Goal: Transaction & Acquisition: Purchase product/service

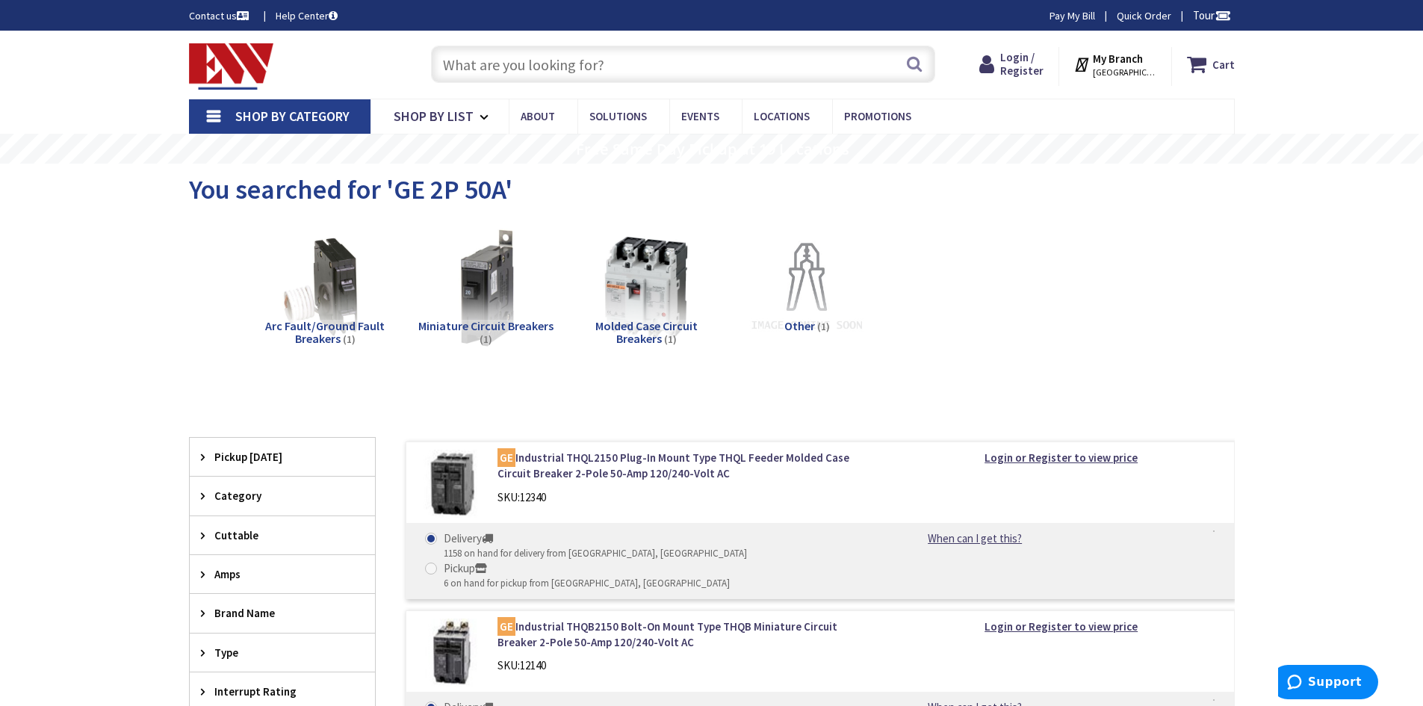
click at [600, 61] on input "text" at bounding box center [683, 64] width 504 height 37
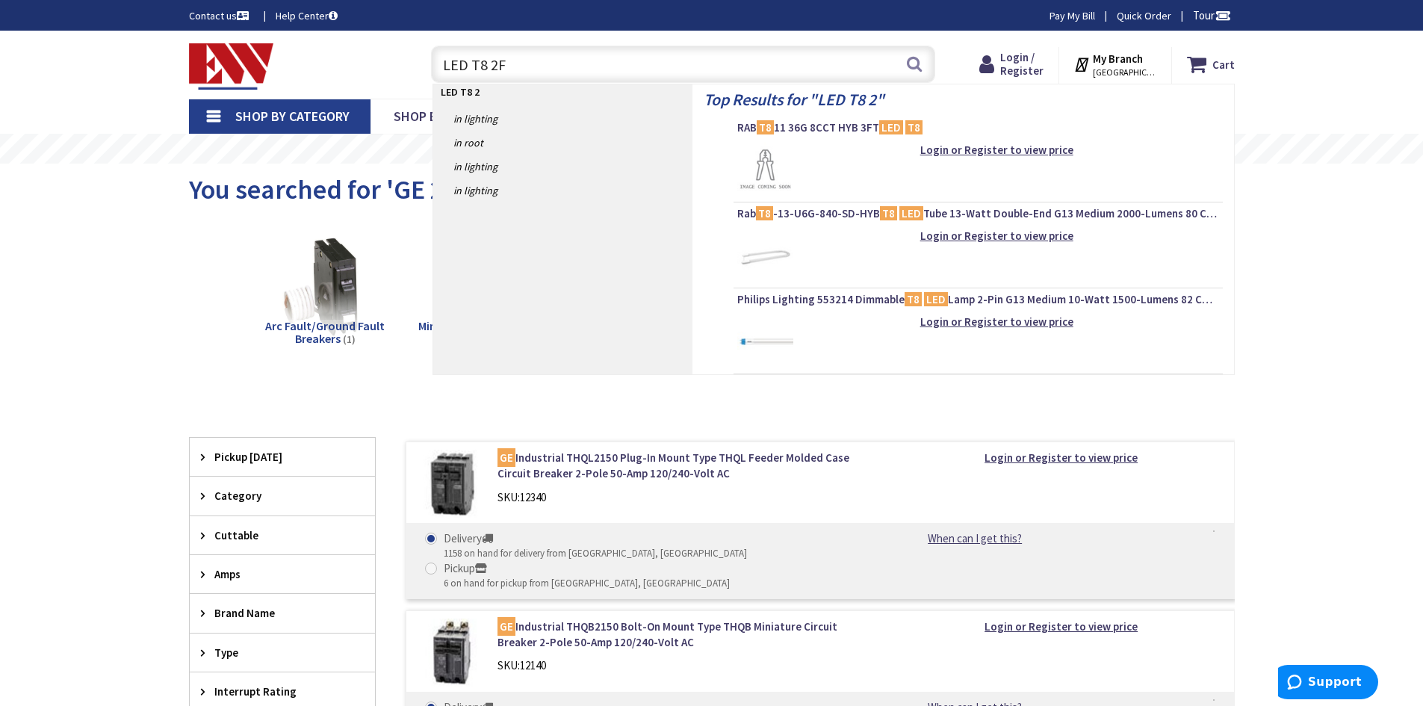
type input "LED T8 2FT"
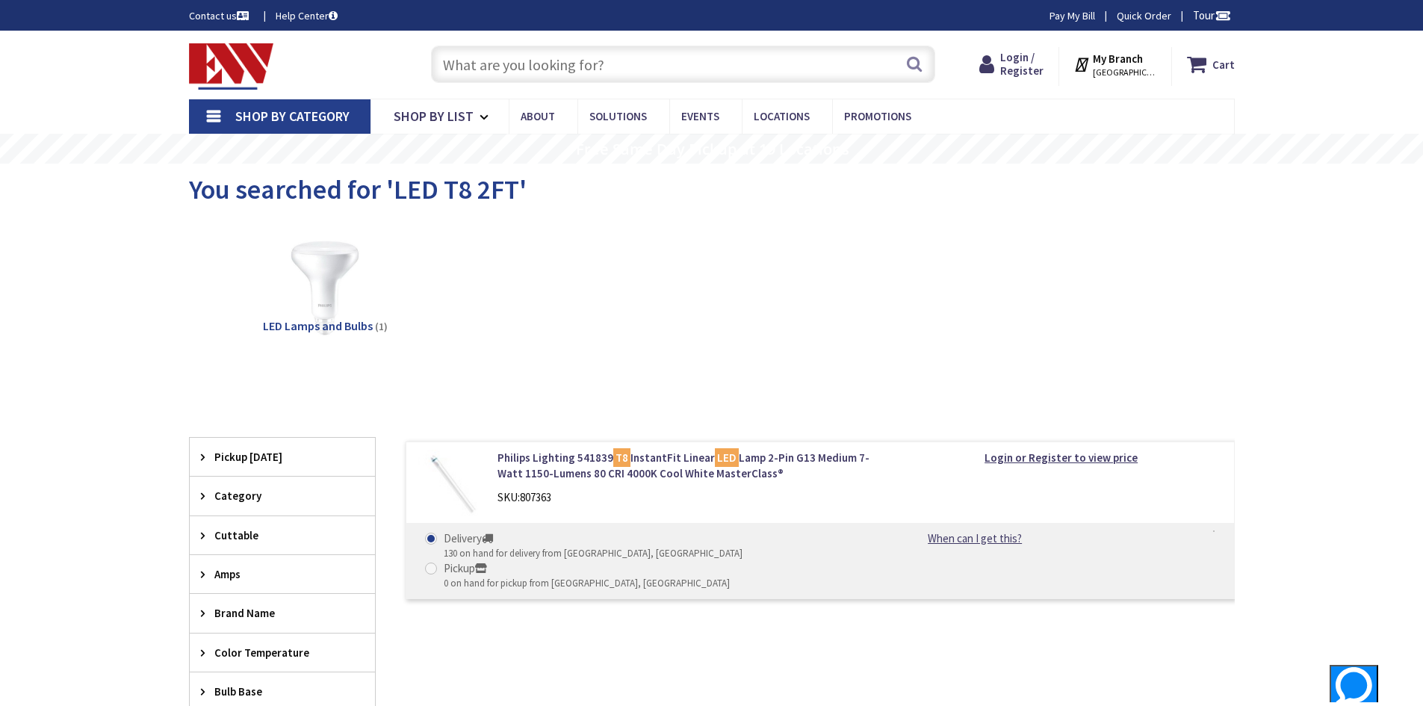
click at [1143, 59] on strong "My Branch" at bounding box center [1118, 59] width 50 height 14
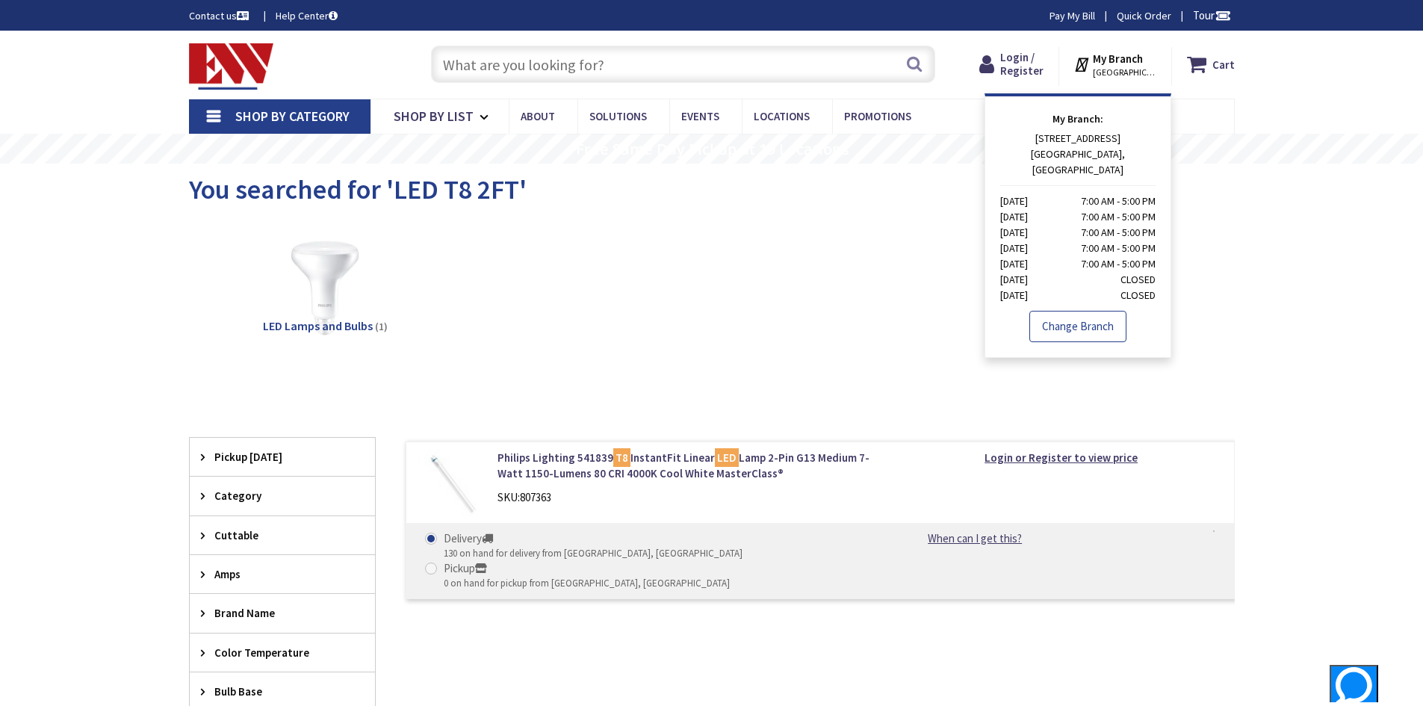
click at [1074, 311] on link "Change Branch" at bounding box center [1077, 326] width 97 height 31
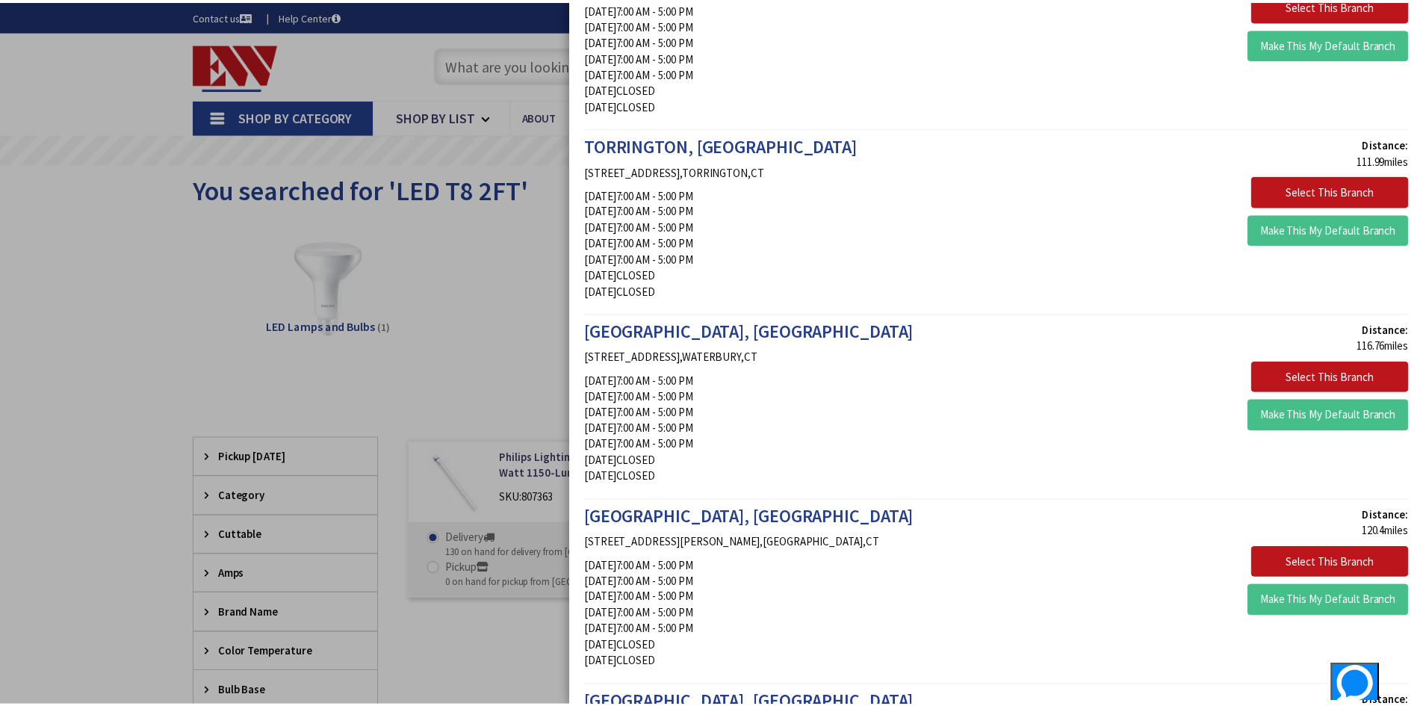
scroll to position [2316, 0]
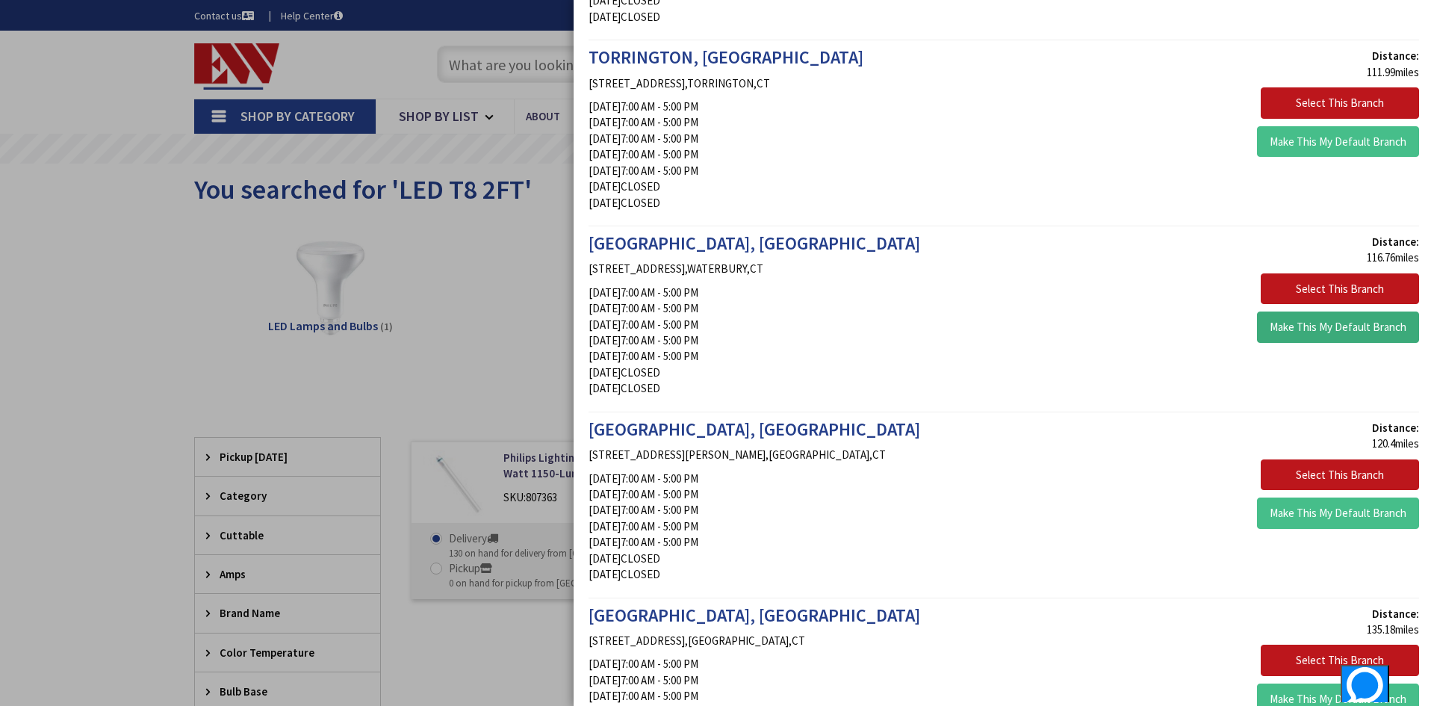
click at [1357, 335] on button "Make This My Default Branch" at bounding box center [1338, 327] width 162 height 31
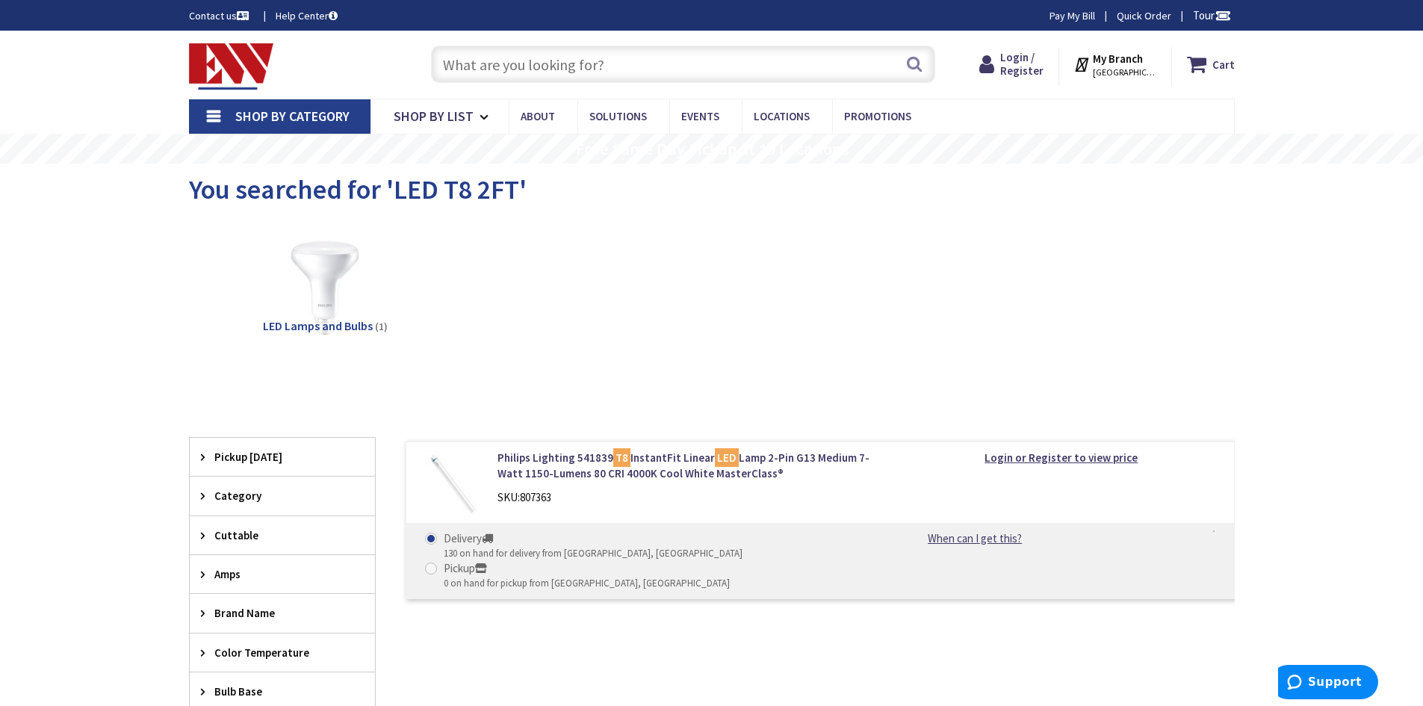
scroll to position [75, 0]
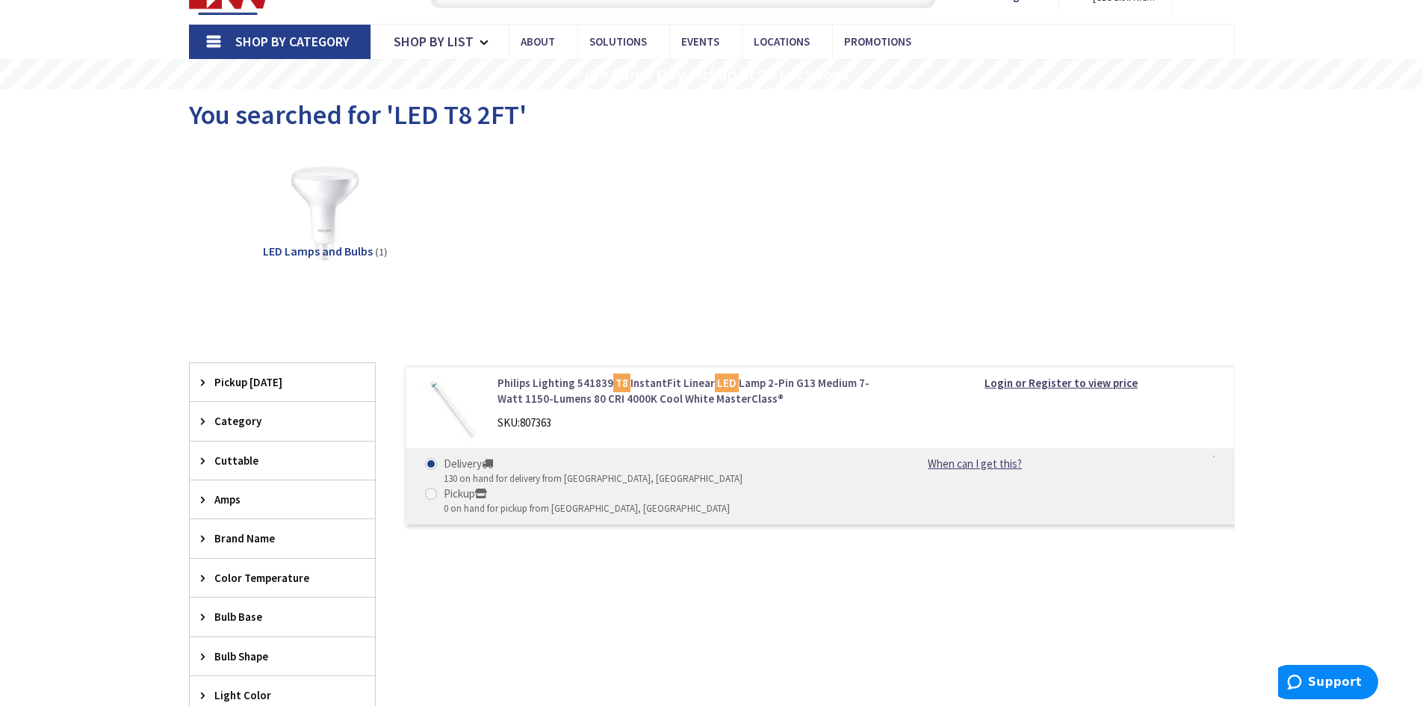
click at [679, 385] on link "Philips Lighting 541839 T8 InstantFit Linear LED Lamp 2-Pin G13 Medium 7-Watt 1…" at bounding box center [688, 391] width 380 height 32
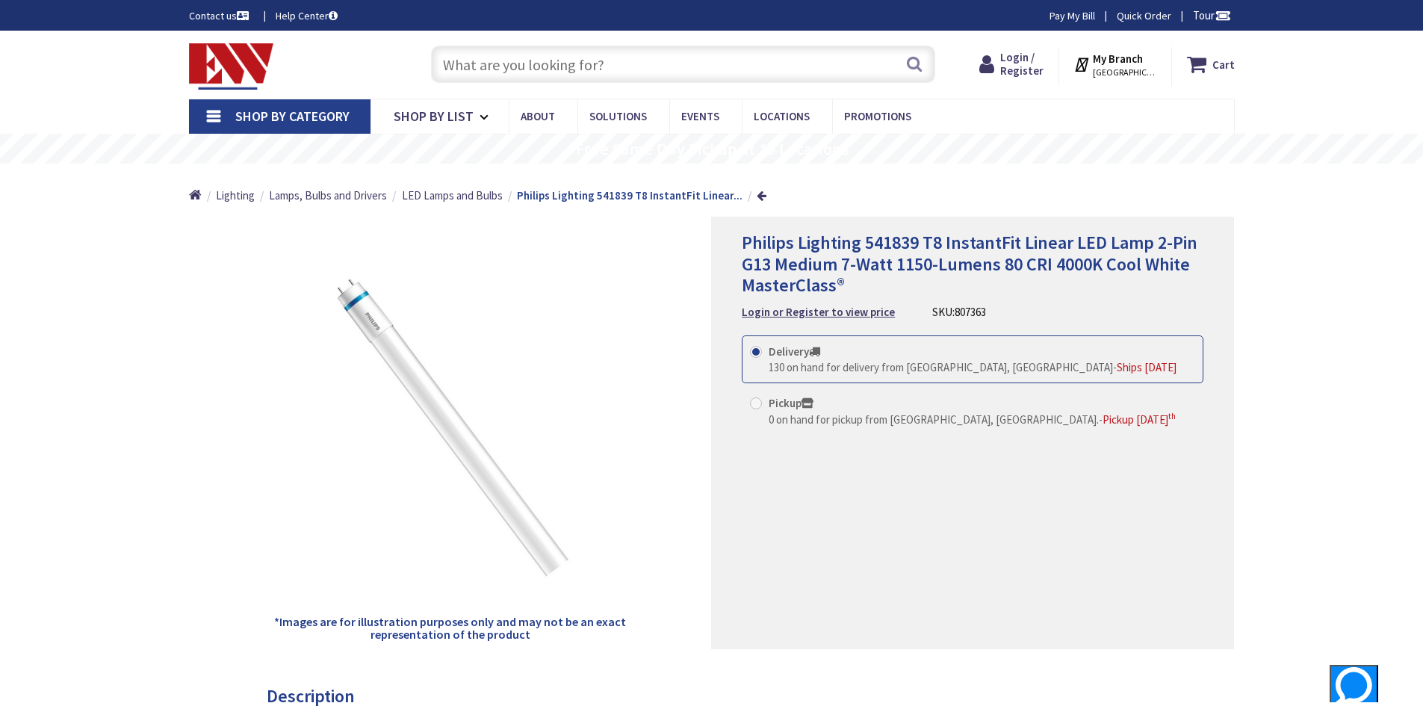
click at [239, 61] on img at bounding box center [231, 66] width 85 height 46
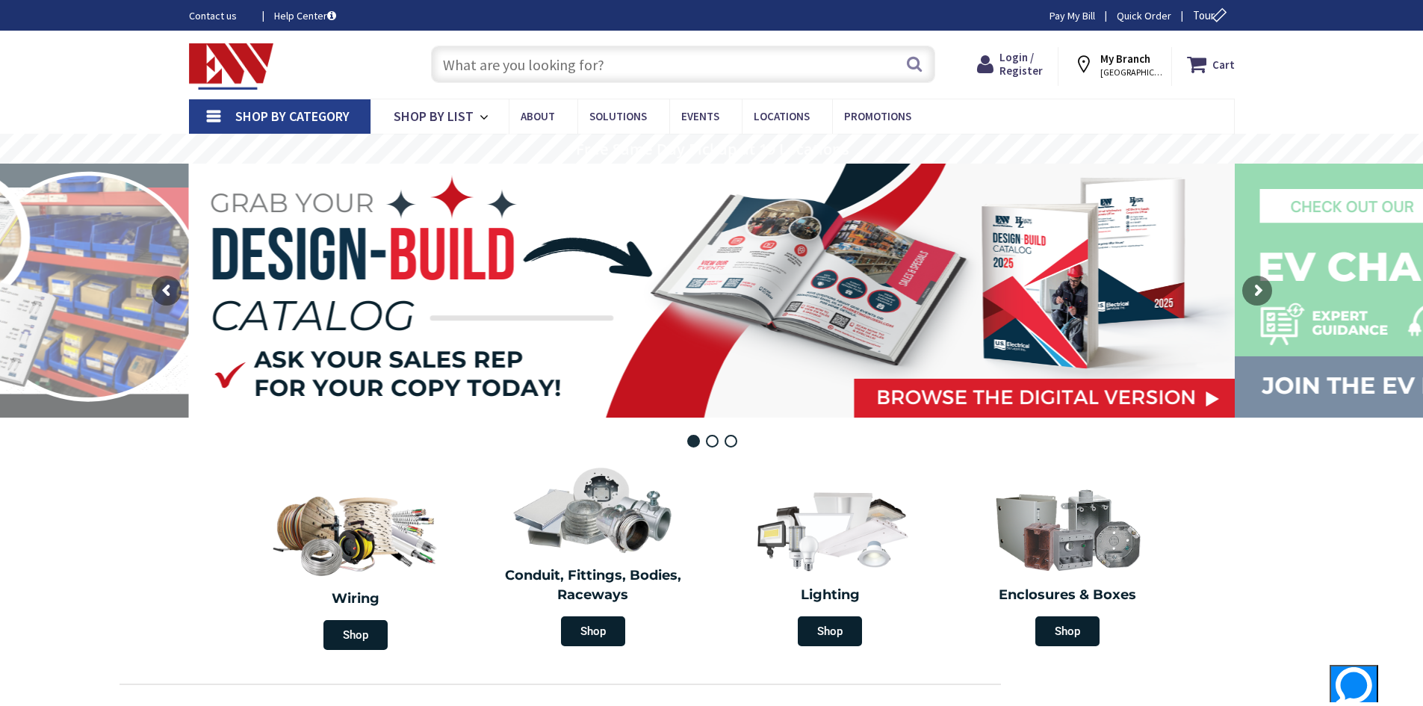
click at [225, 68] on img at bounding box center [231, 66] width 85 height 46
click at [521, 61] on input "text" at bounding box center [683, 64] width 504 height 37
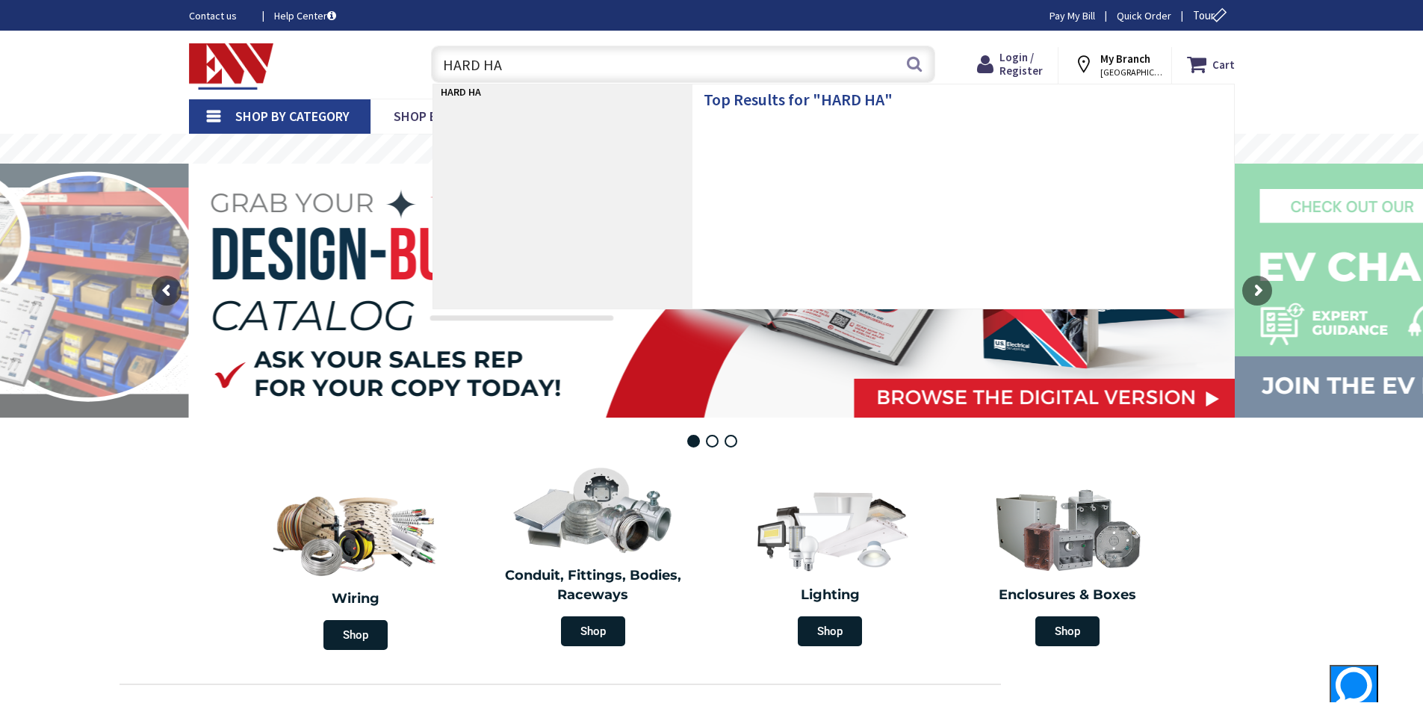
type input "HARD HAT"
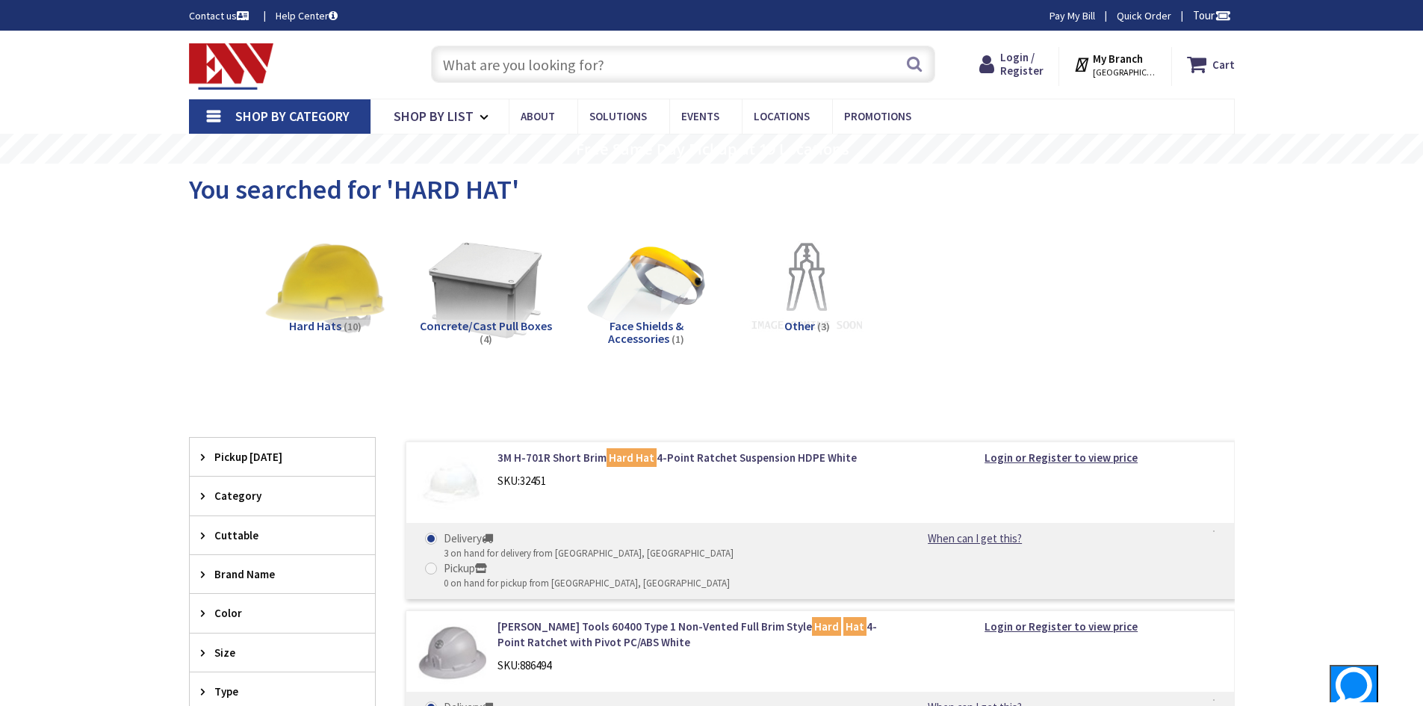
click at [535, 61] on input "text" at bounding box center [683, 64] width 504 height 37
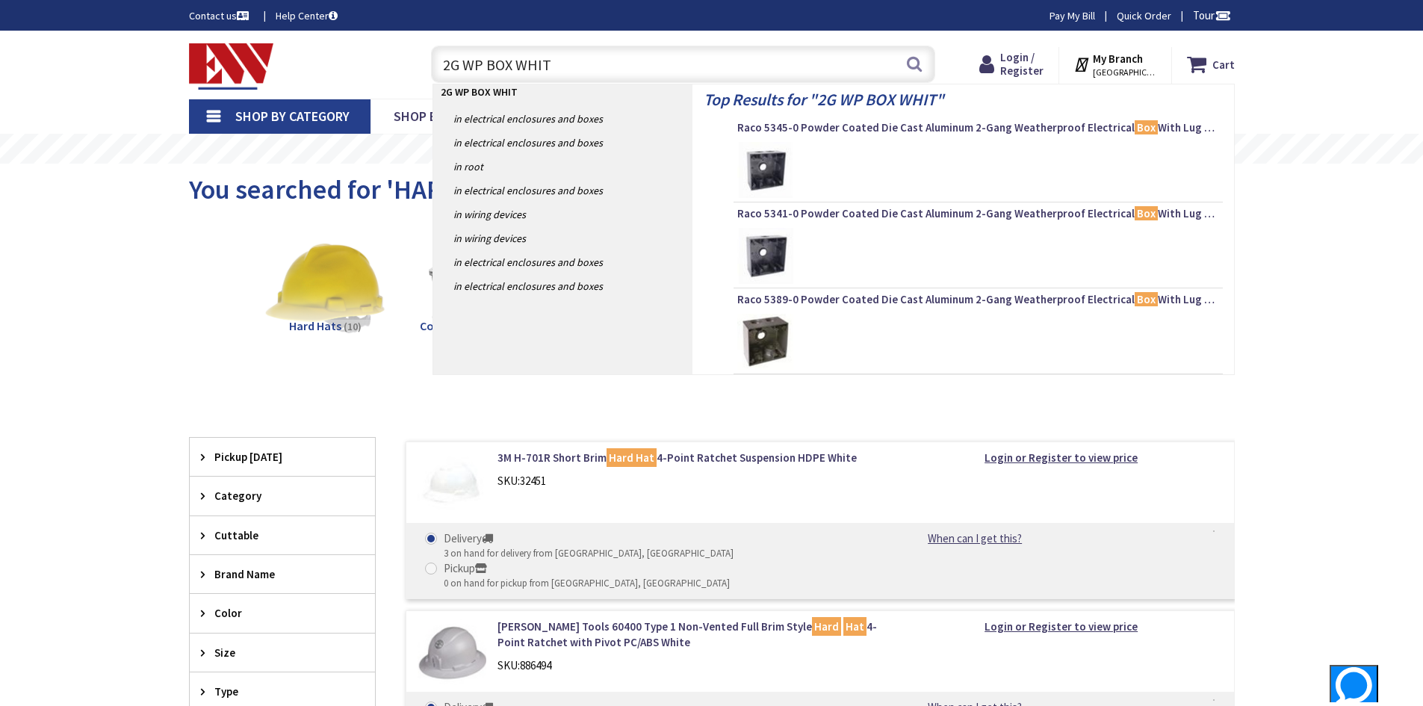
type input "2G WP BOX WHITE"
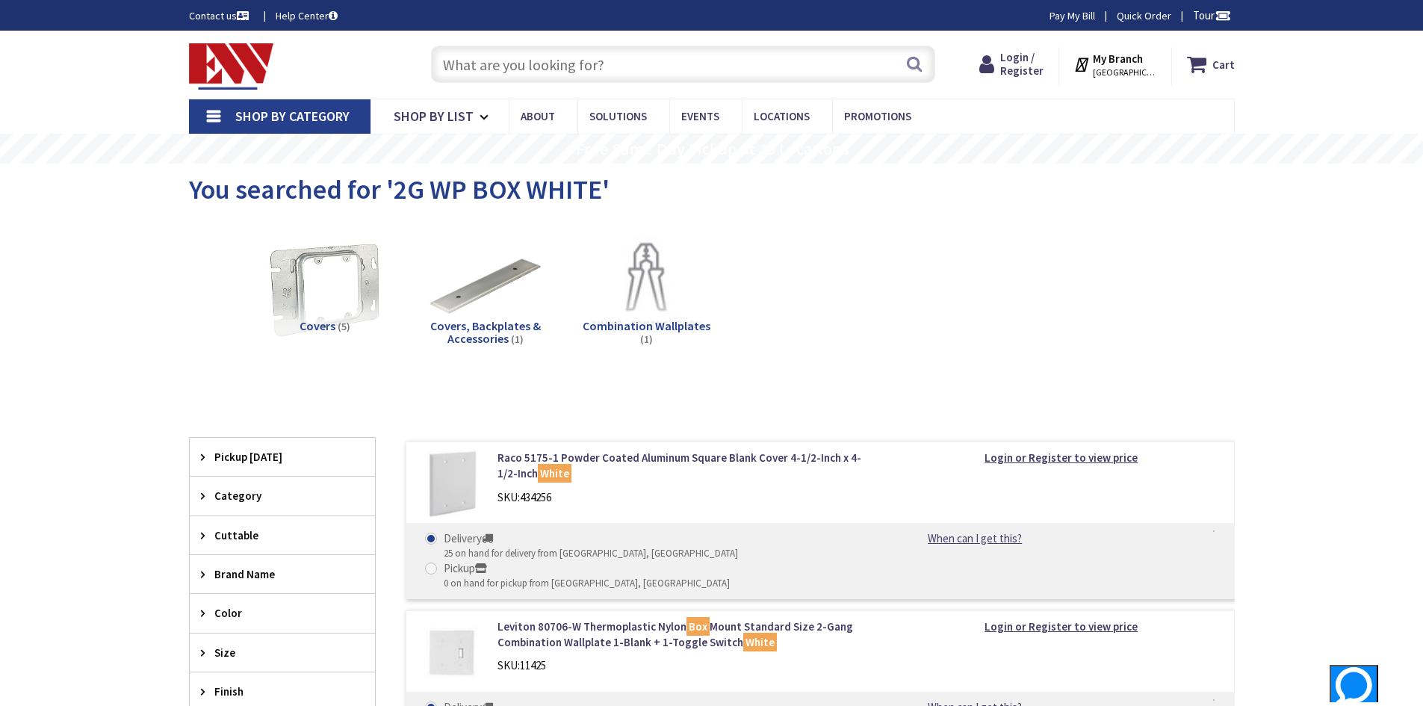
click at [509, 72] on input "text" at bounding box center [683, 64] width 504 height 37
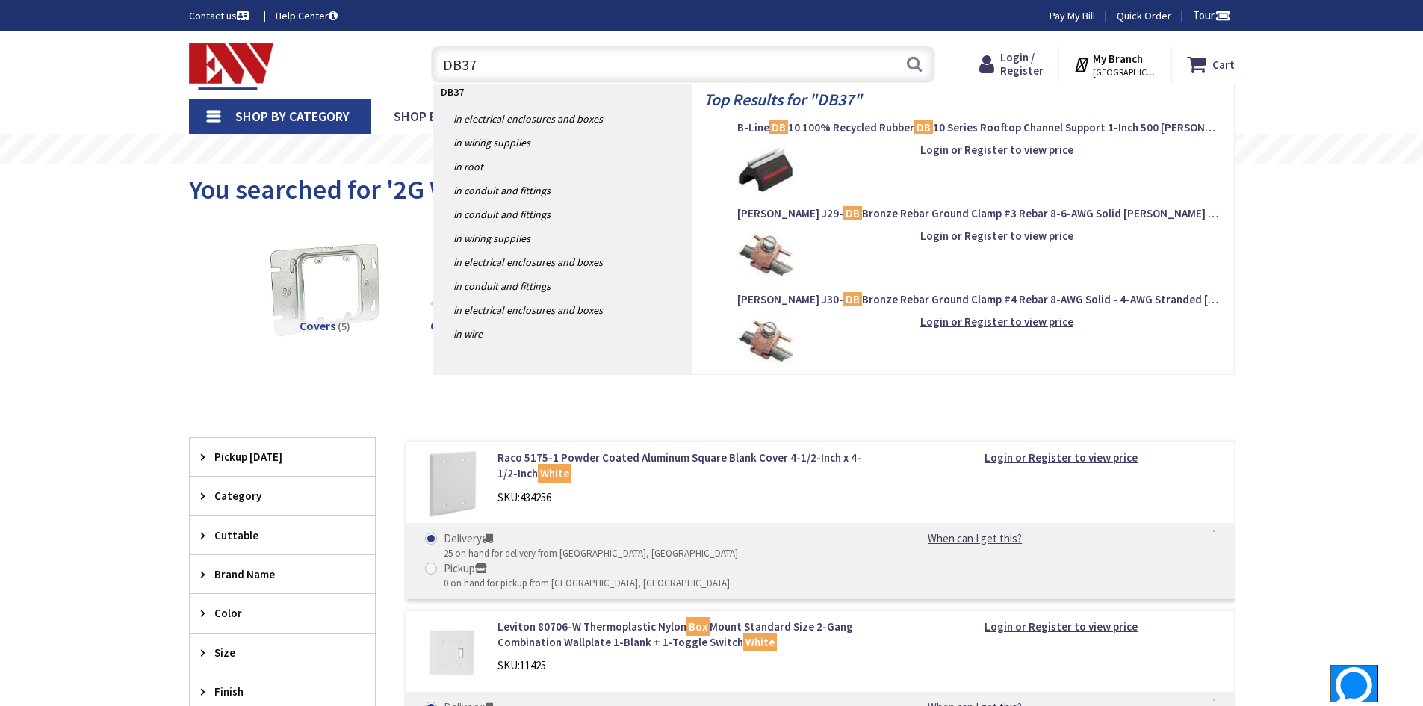
type input "DB375"
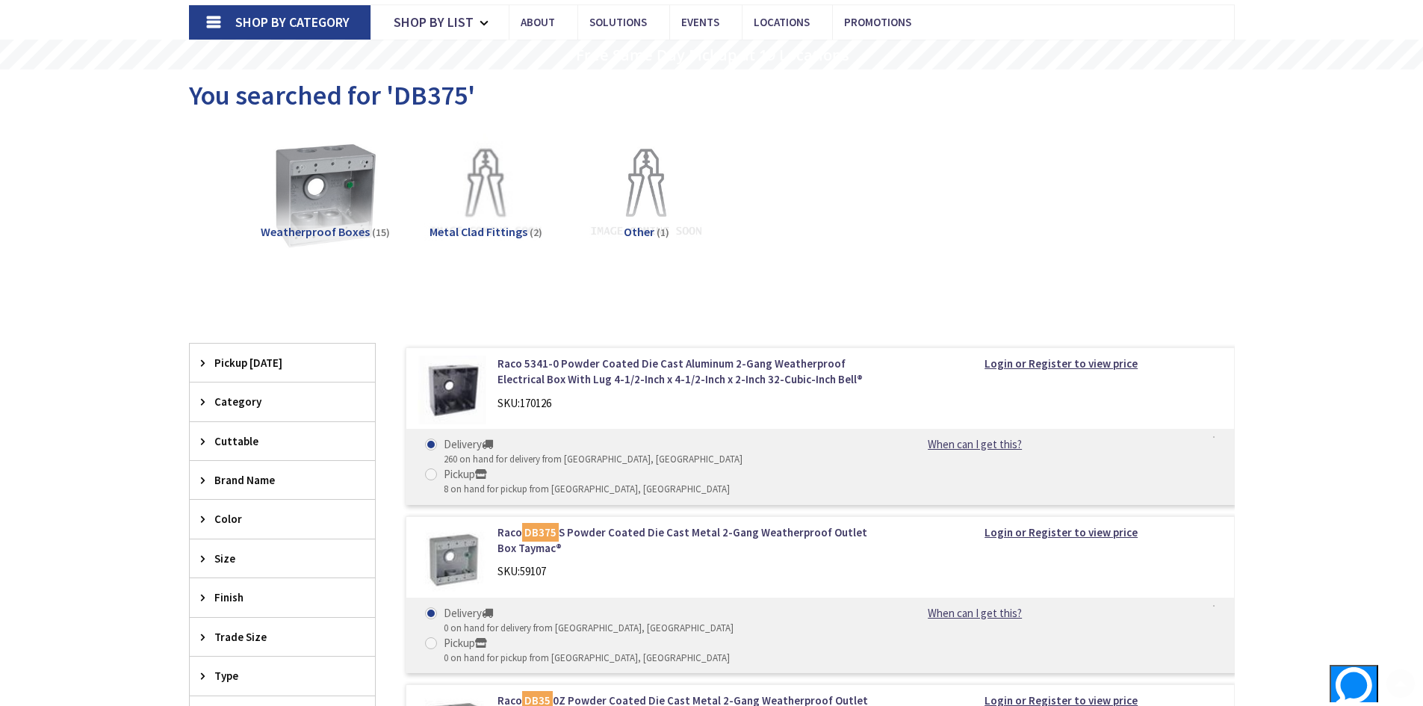
scroll to position [448, 0]
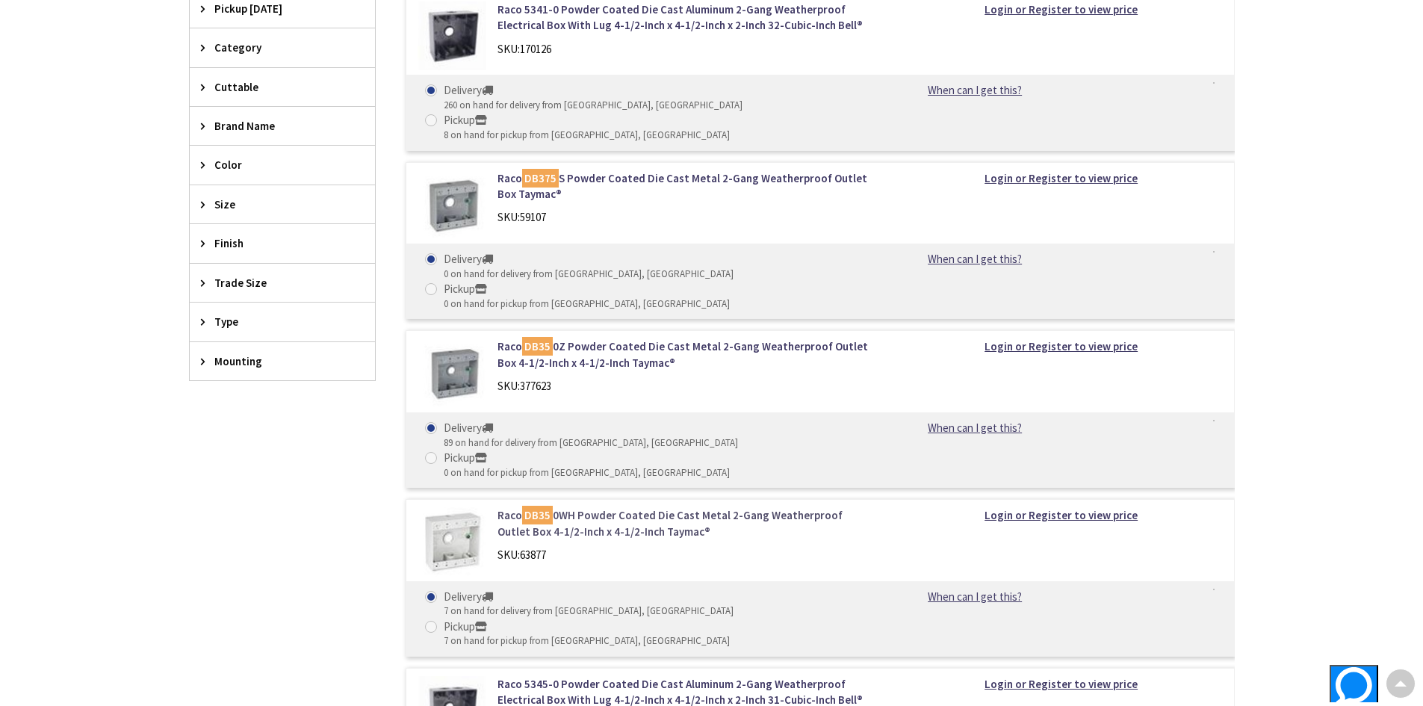
click at [607, 507] on link "Raco DB35 0WH Powder Coated Die Cast Metal 2-Gang Weatherproof Outlet Box 4-1/2…" at bounding box center [688, 523] width 380 height 32
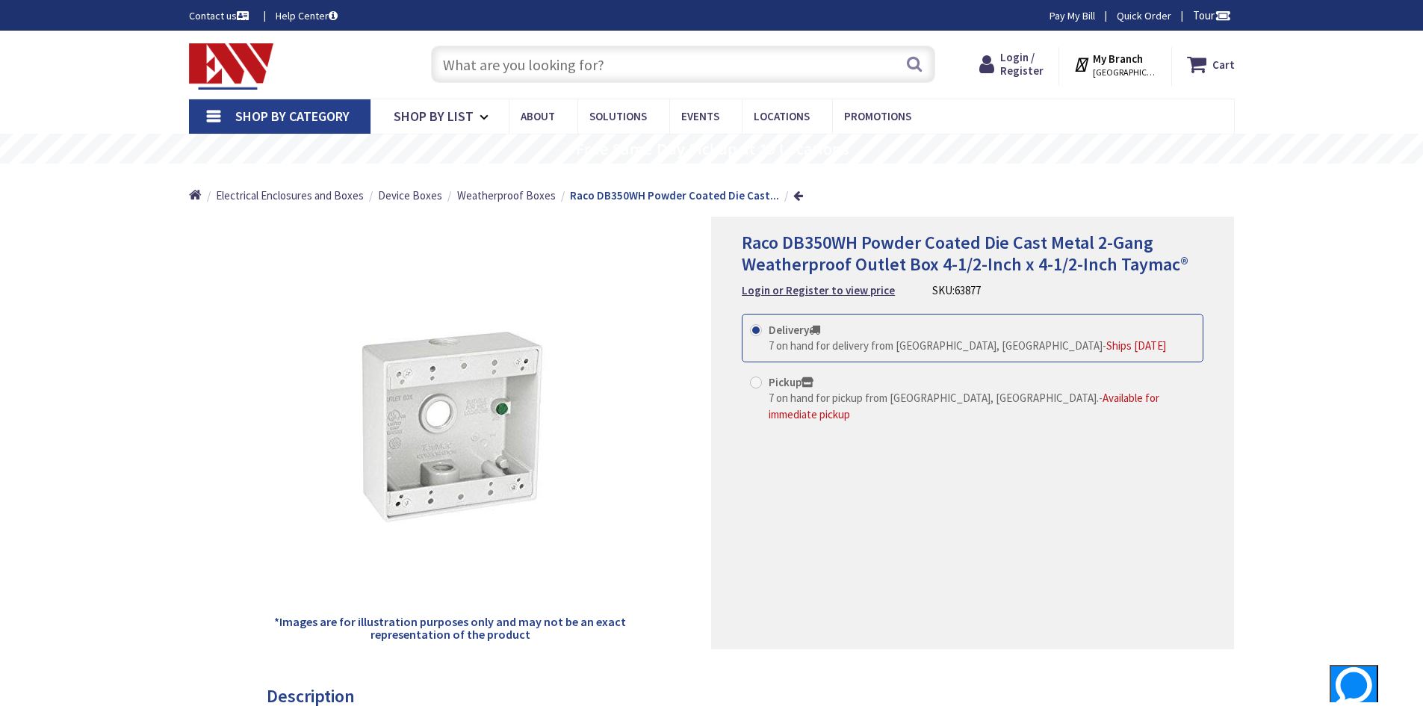
click at [557, 71] on input "text" at bounding box center [683, 64] width 504 height 37
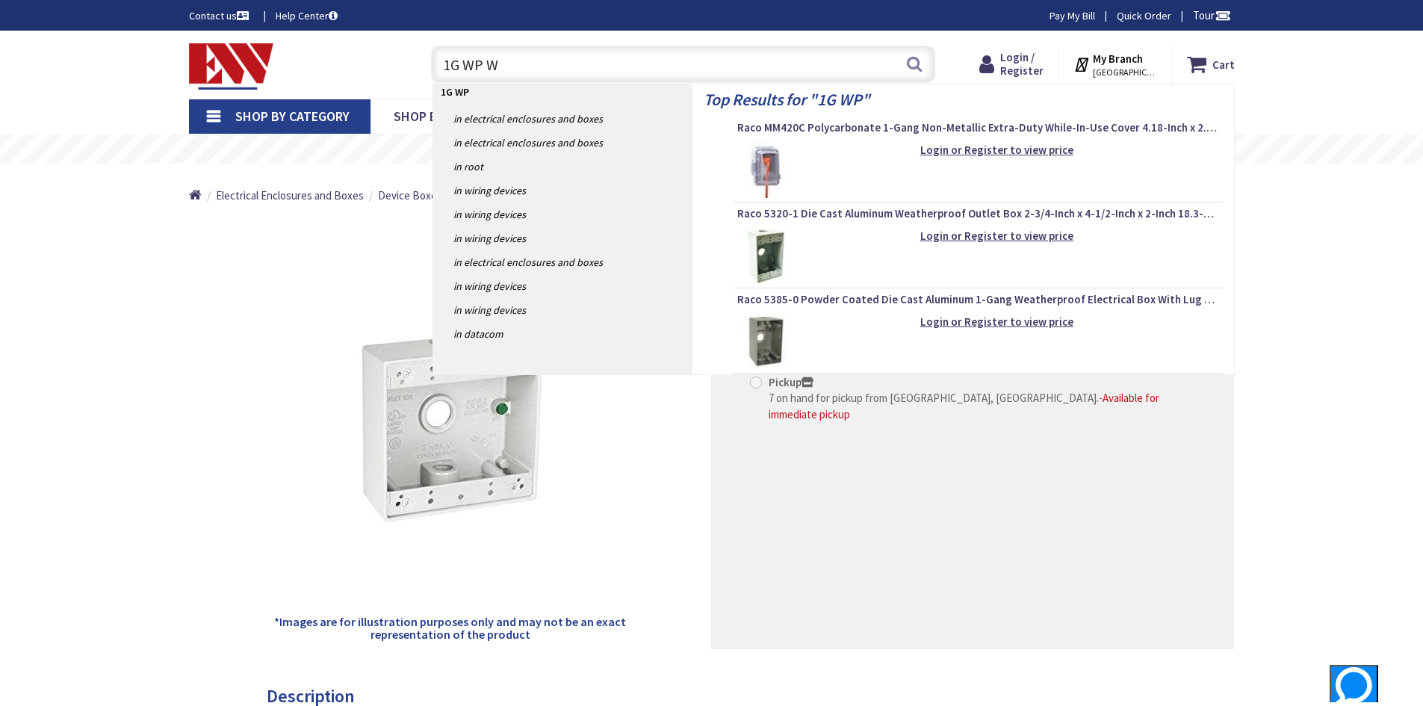
type input "1G WP WH"
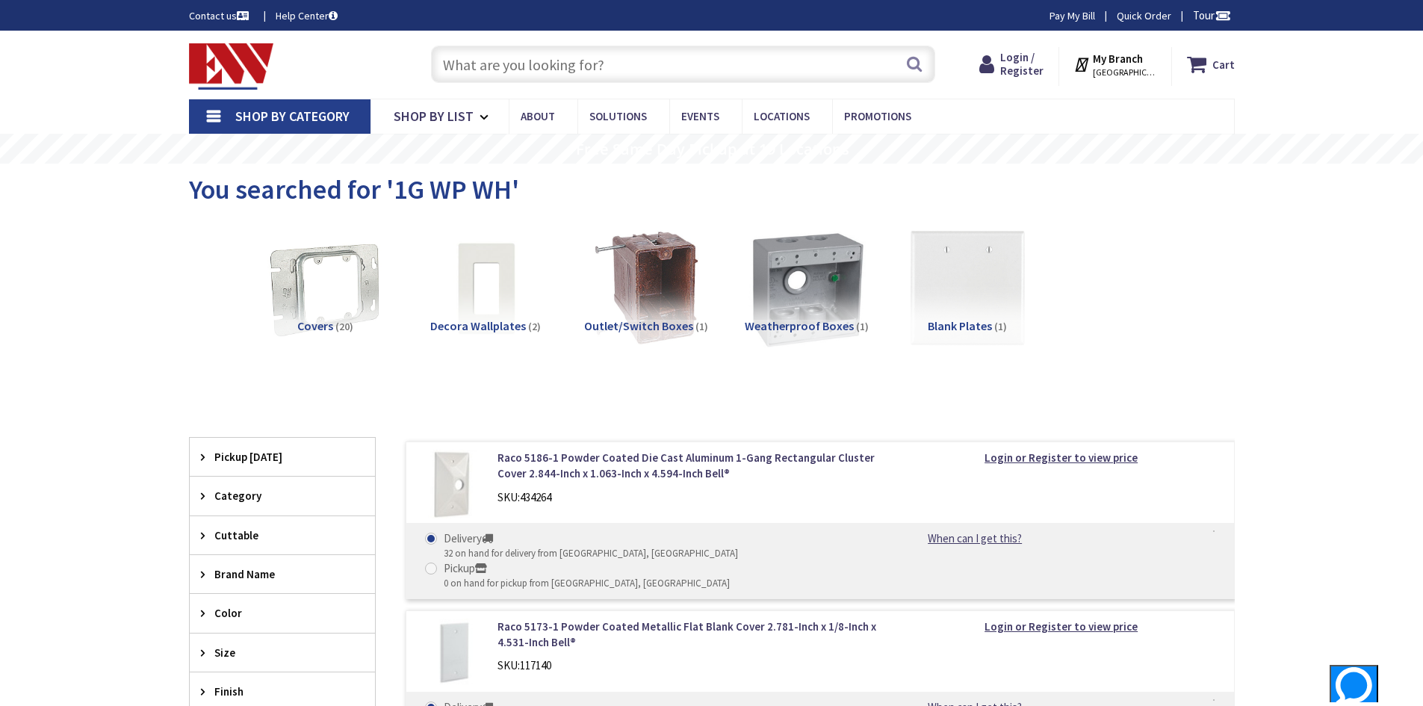
click at [815, 309] on img at bounding box center [806, 287] width 135 height 135
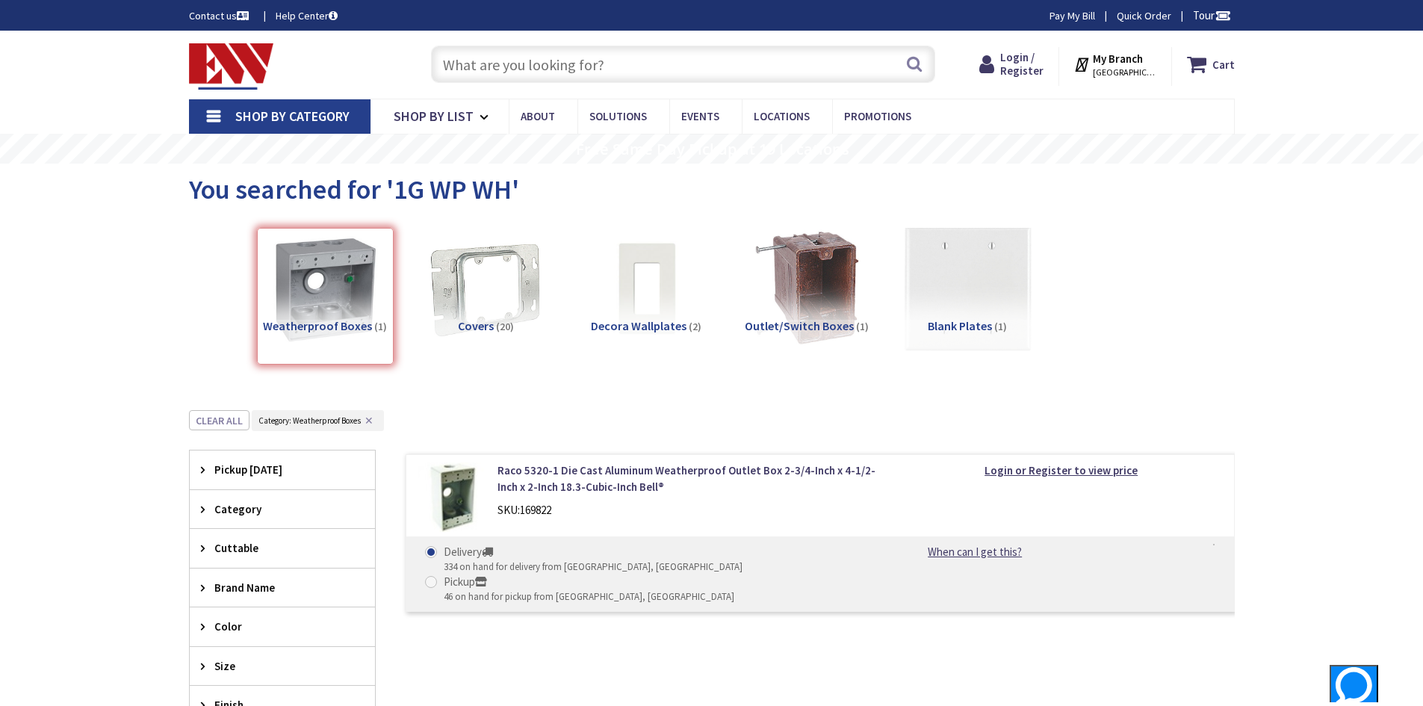
click at [953, 275] on img at bounding box center [966, 287] width 135 height 135
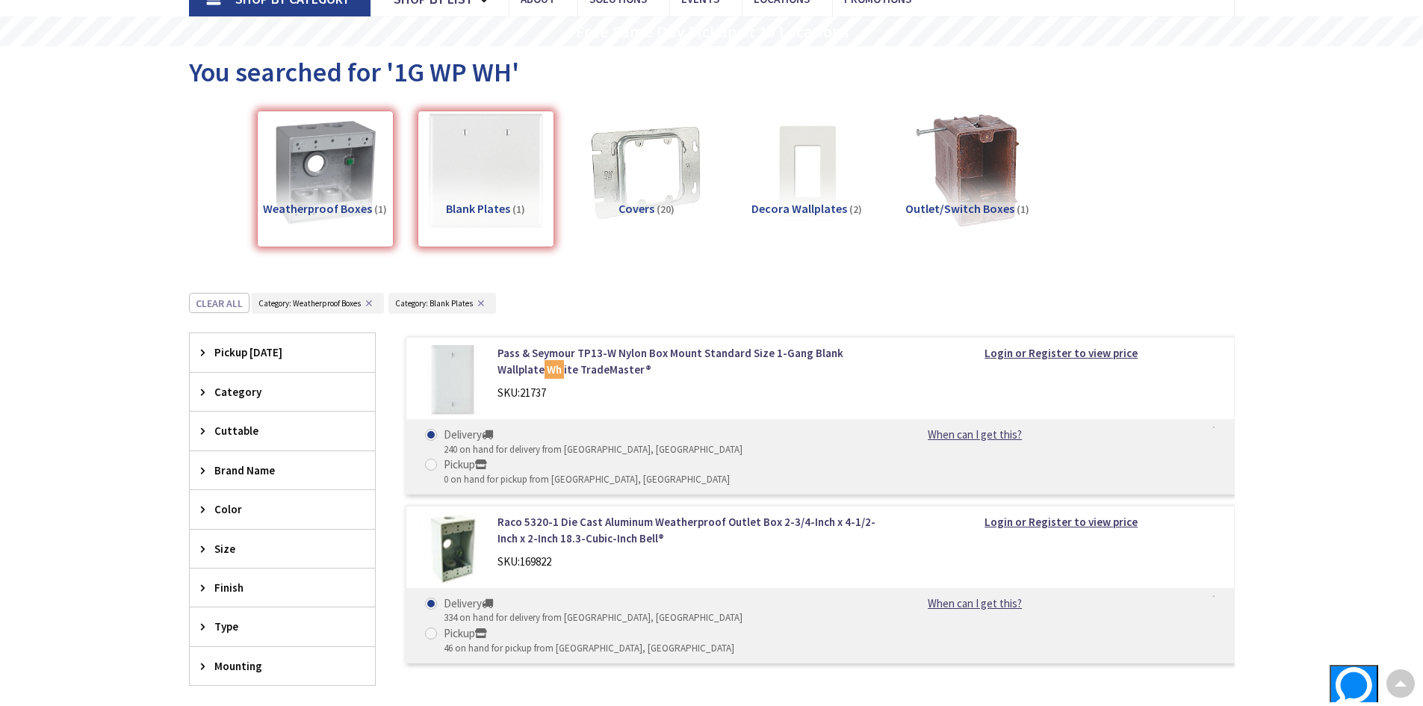
scroll to position [37, 0]
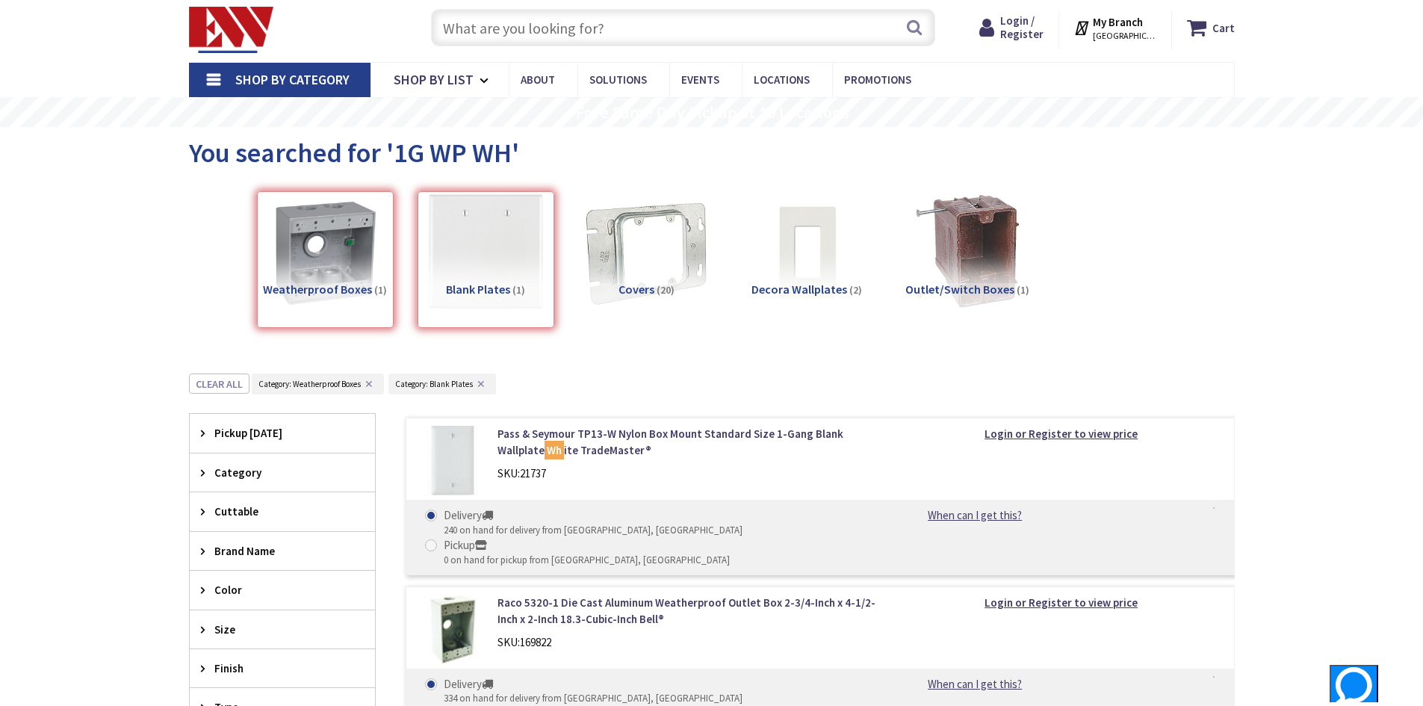
click at [671, 243] on img at bounding box center [645, 251] width 135 height 135
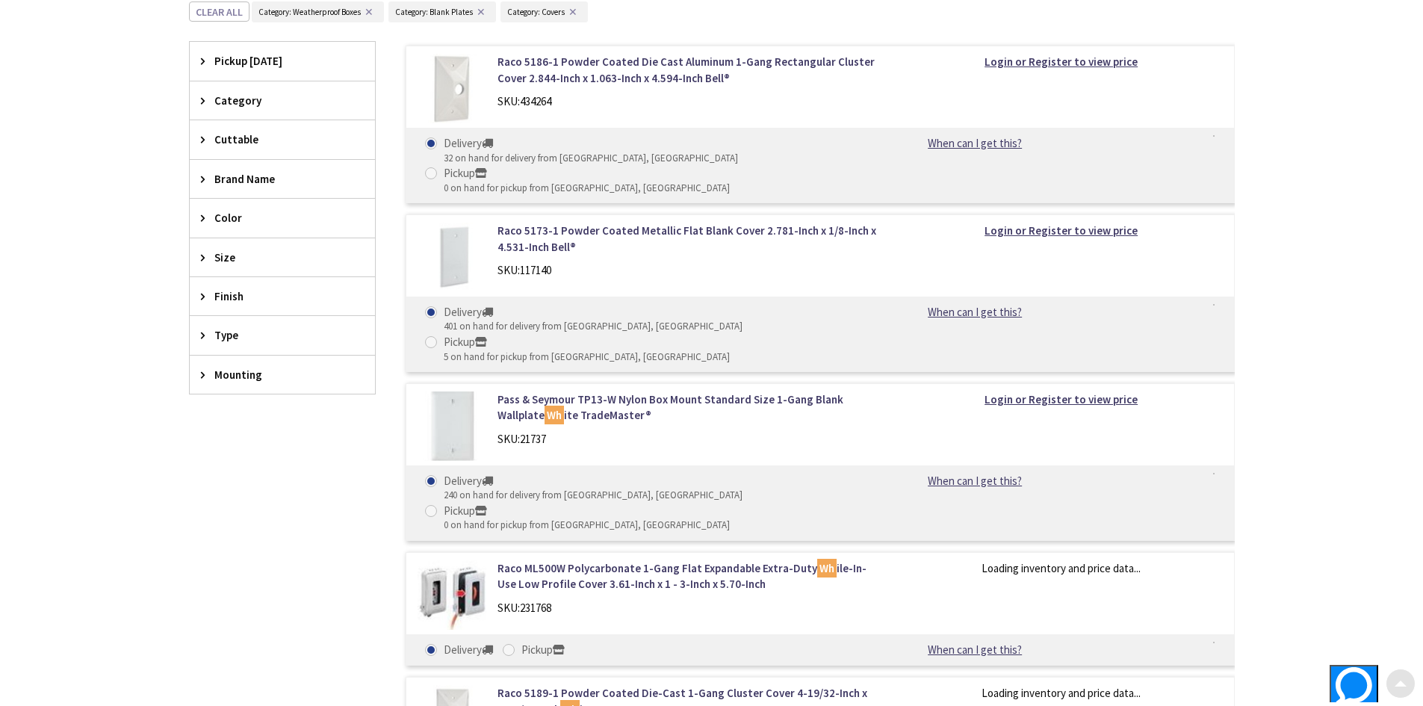
scroll to position [410, 0]
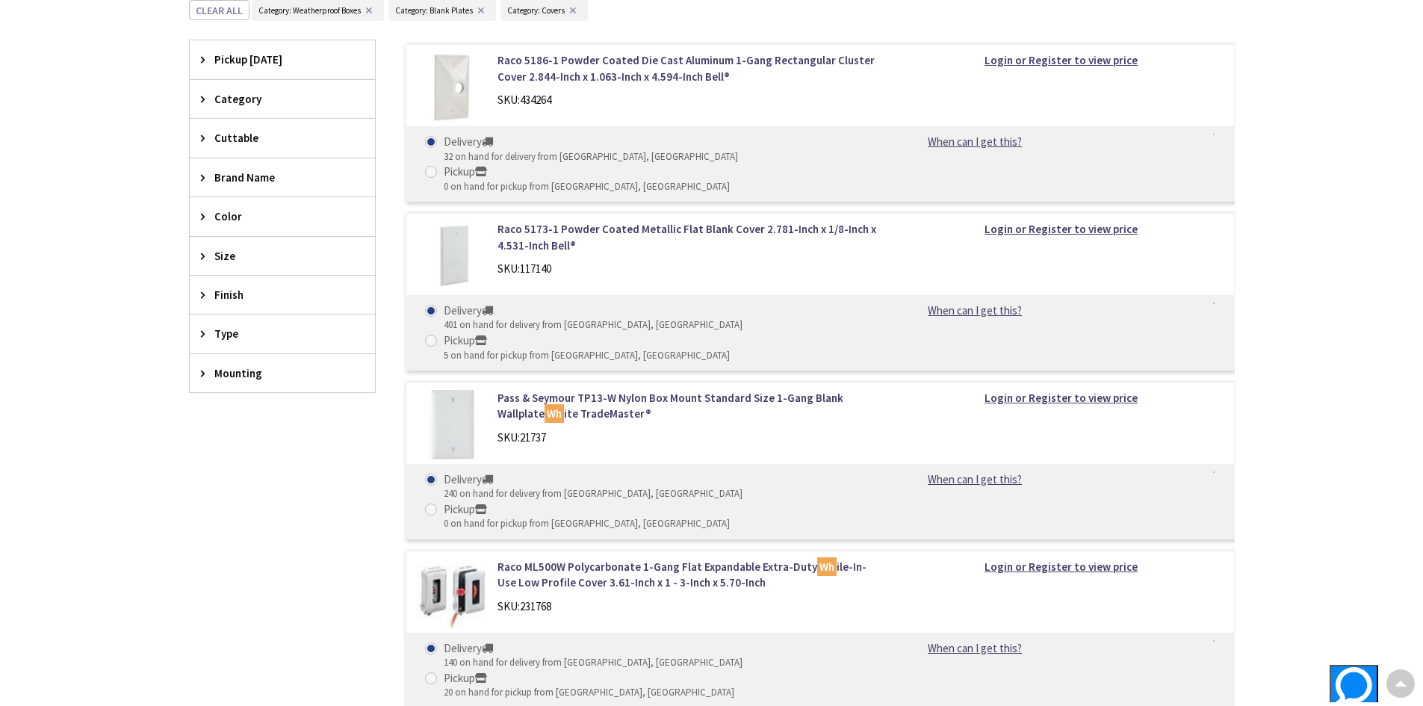
click at [199, 130] on div "Cuttable" at bounding box center [282, 138] width 185 height 38
click at [208, 95] on icon at bounding box center [206, 98] width 11 height 11
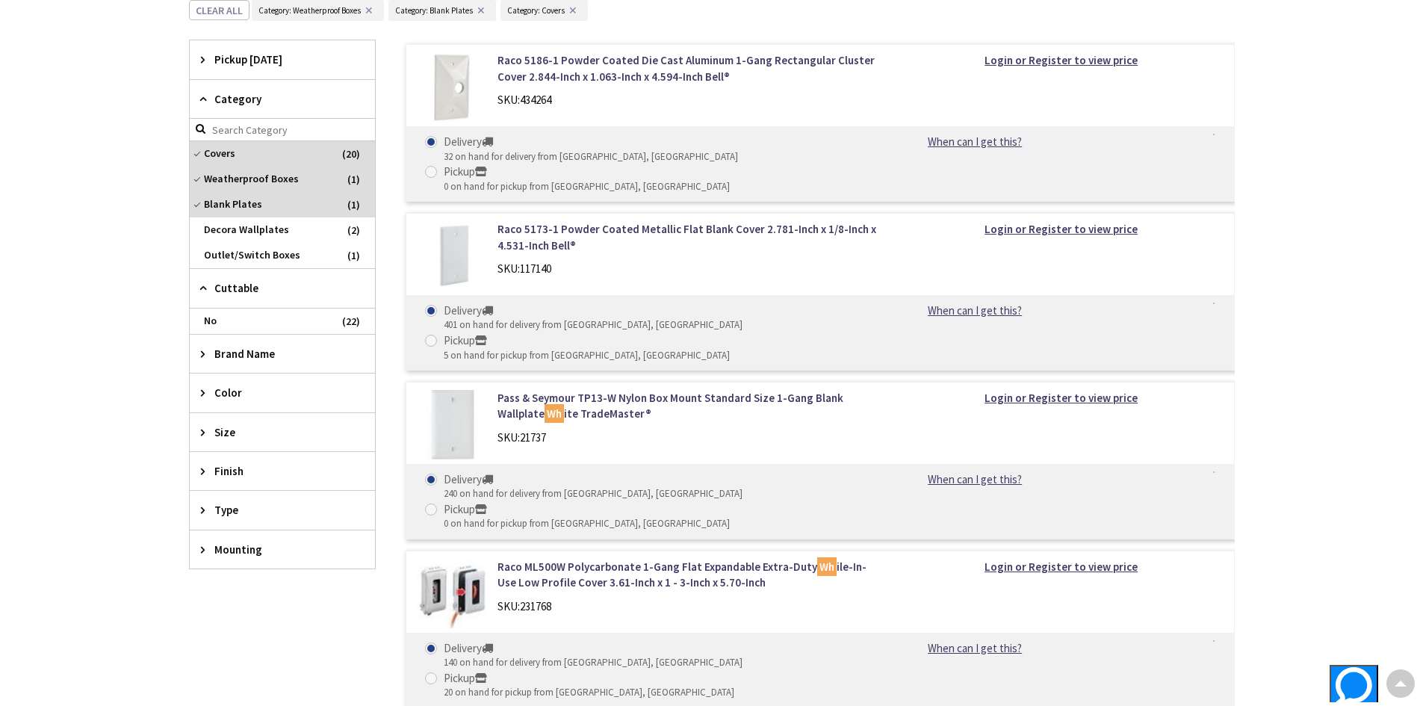
click at [201, 390] on icon at bounding box center [206, 392] width 11 height 11
click at [223, 445] on span "White" at bounding box center [282, 448] width 185 height 25
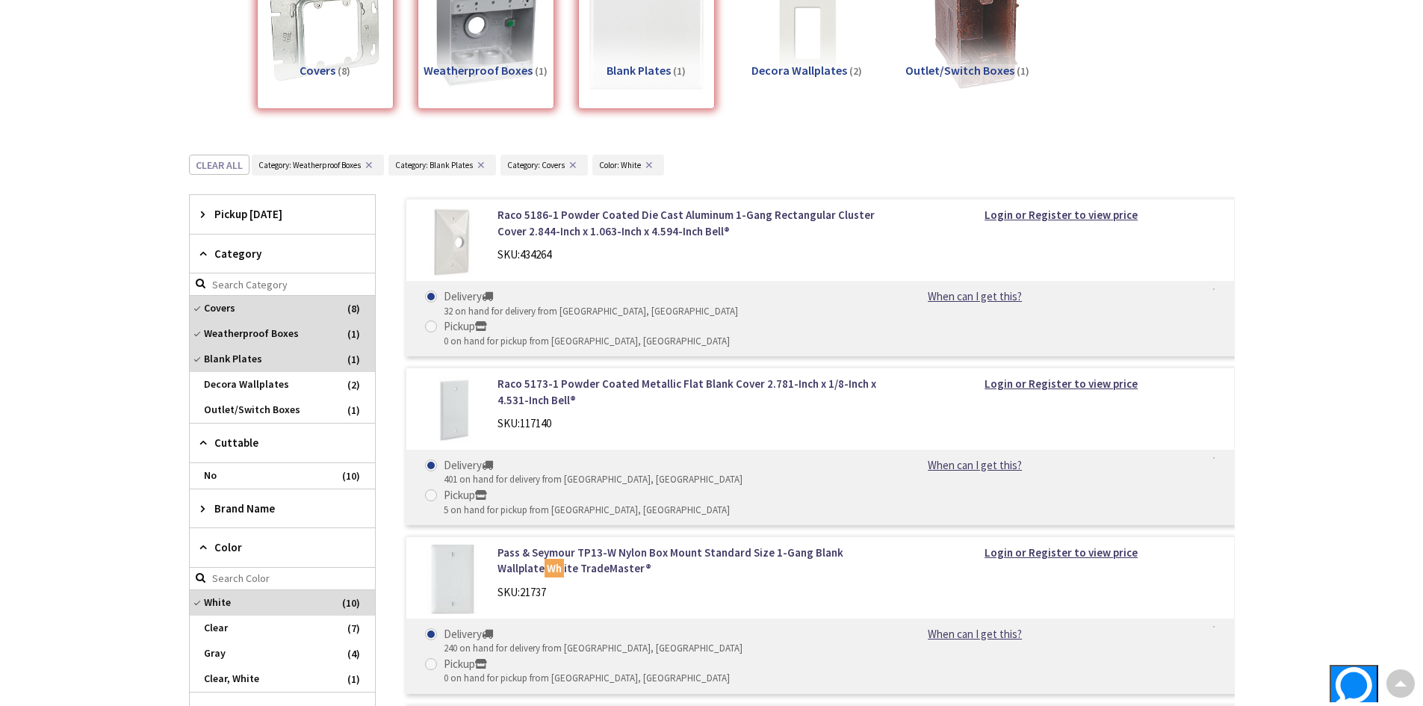
scroll to position [0, 0]
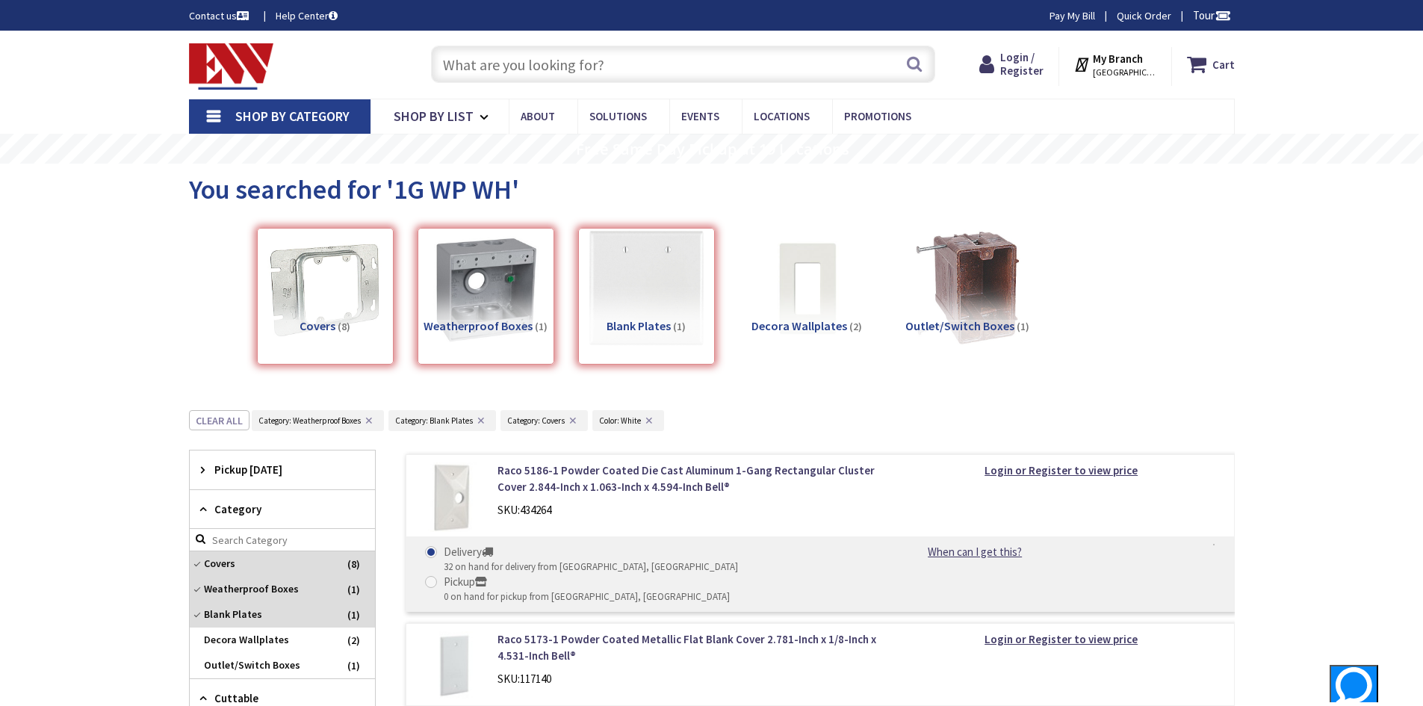
click at [609, 72] on input "text" at bounding box center [683, 64] width 504 height 37
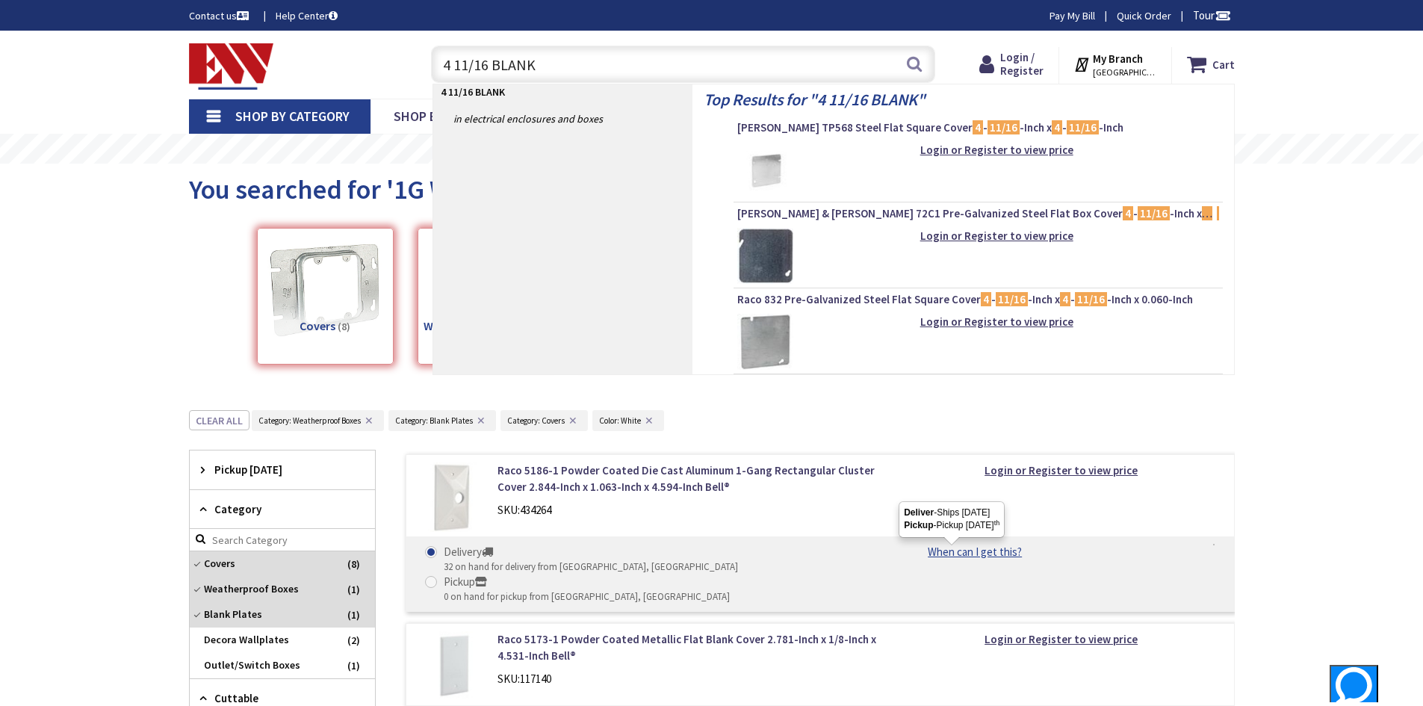
type input "4 11/16 BLANK"
click at [195, 55] on img at bounding box center [231, 66] width 85 height 46
